Goal: Book appointment/travel/reservation

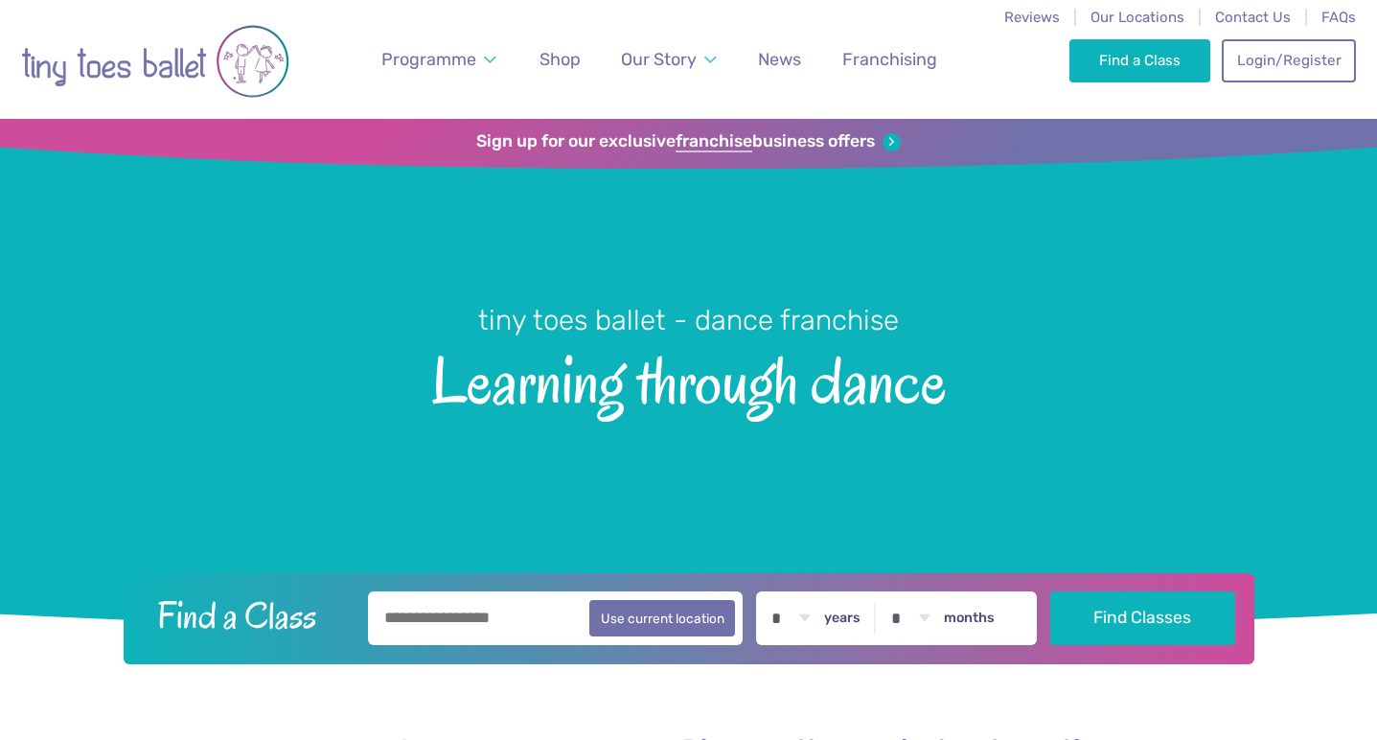
click at [409, 621] on input "text" at bounding box center [556, 618] width 376 height 54
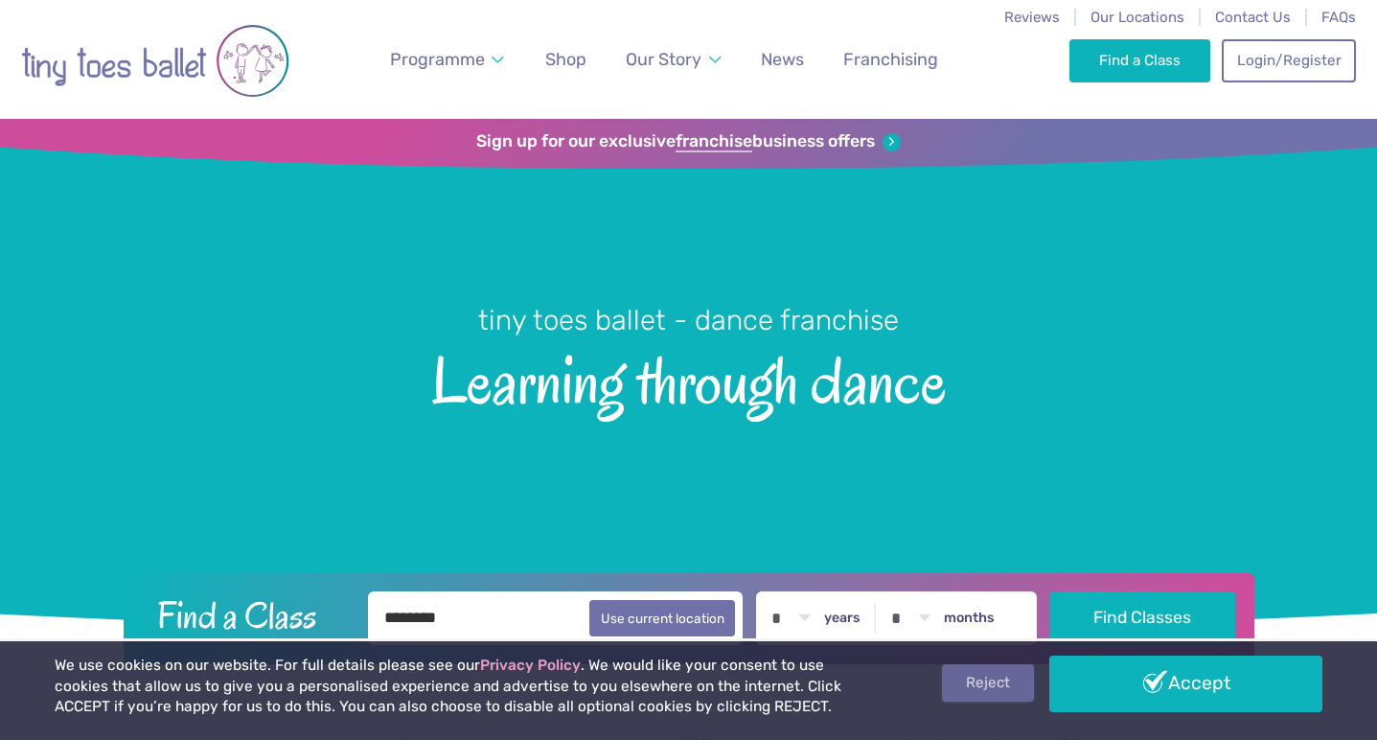
type input "********"
click at [994, 682] on link "Reject" at bounding box center [988, 682] width 92 height 36
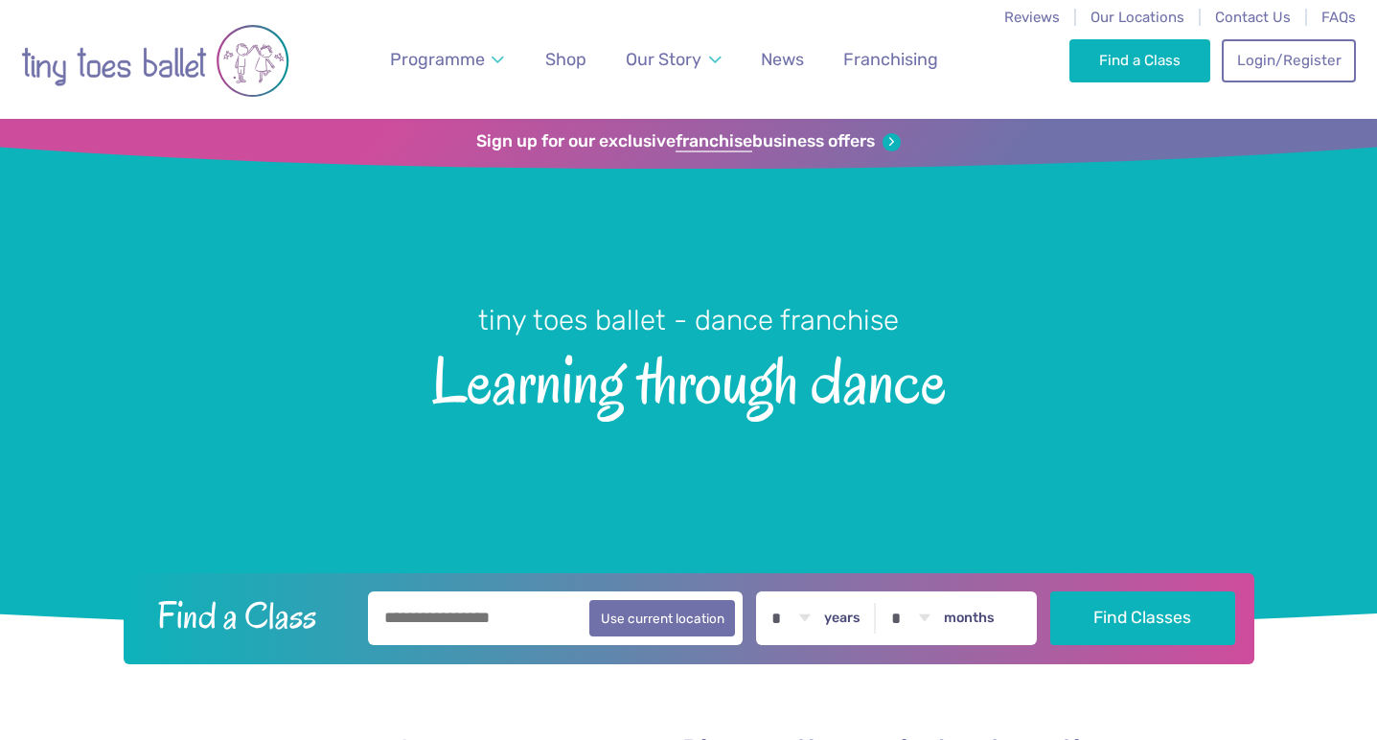
select select "*"
click at [1164, 598] on button "Find Classes" at bounding box center [1142, 617] width 185 height 54
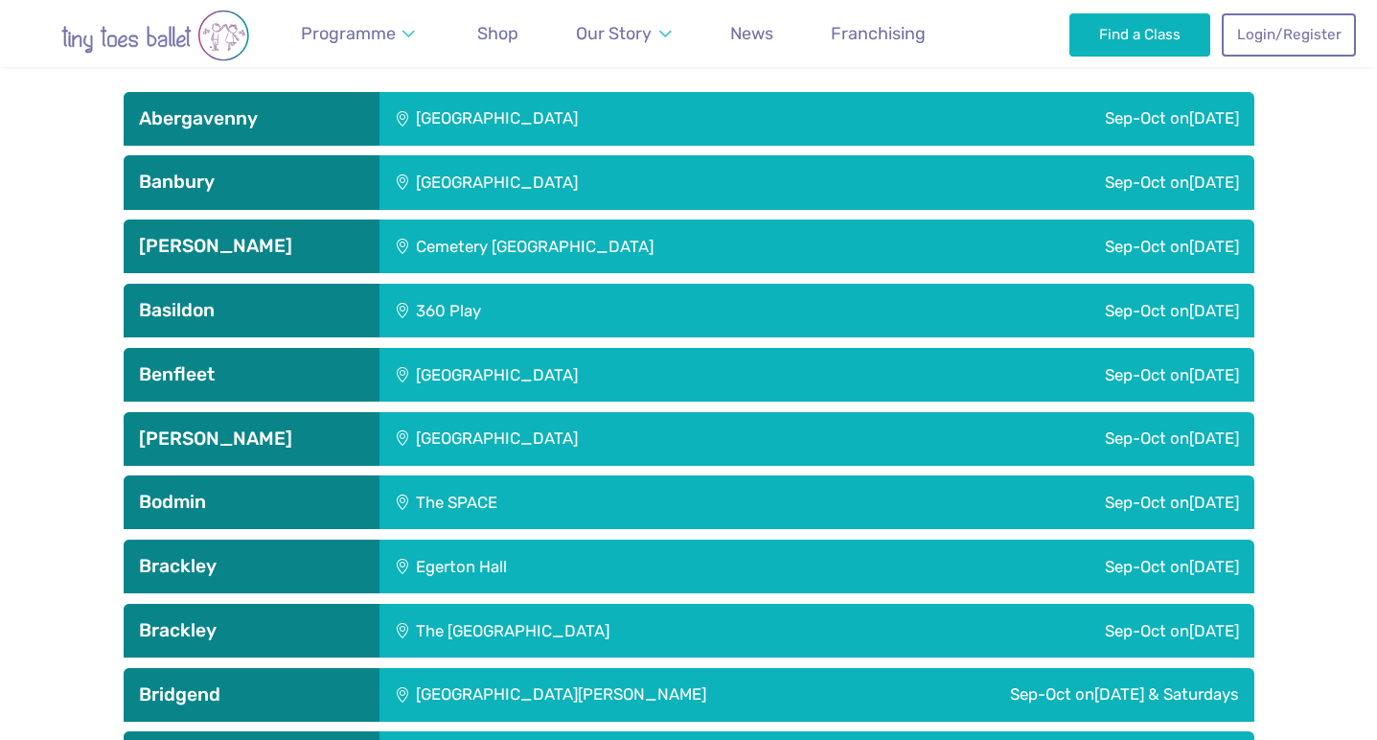
scroll to position [827, 0]
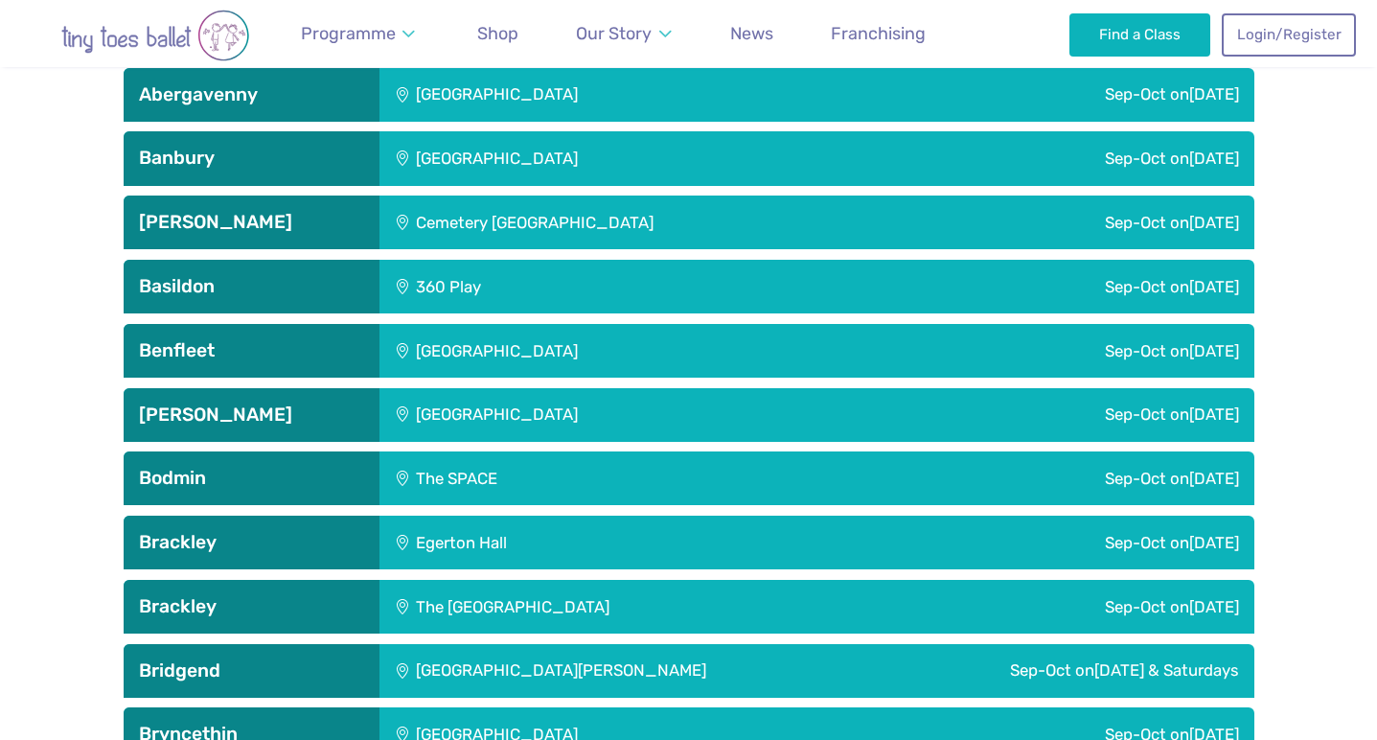
click at [938, 531] on div "Sep-Oct [DATE]" at bounding box center [1020, 543] width 468 height 54
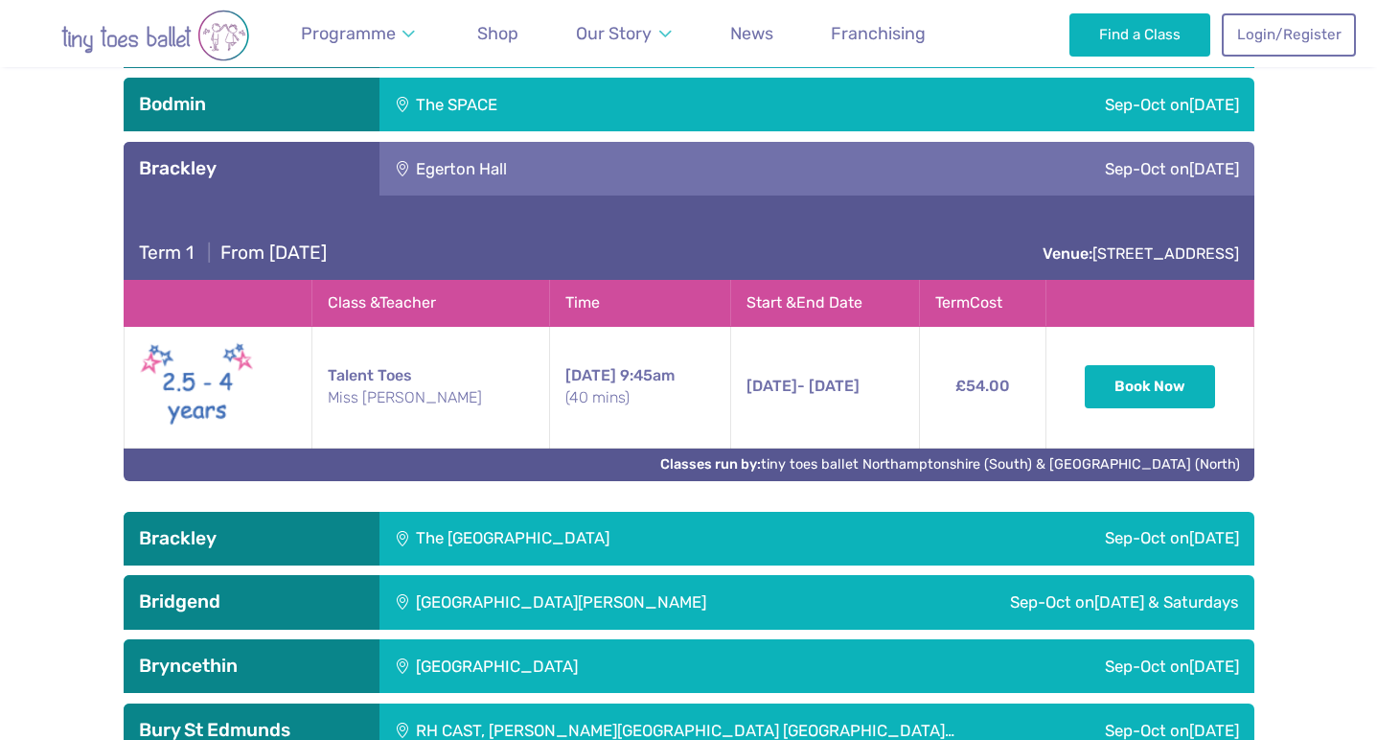
scroll to position [1206, 0]
